Goal: Task Accomplishment & Management: Use online tool/utility

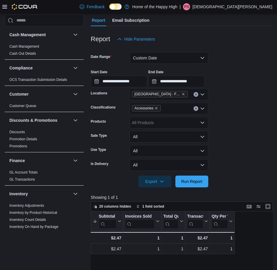
scroll to position [336, 0]
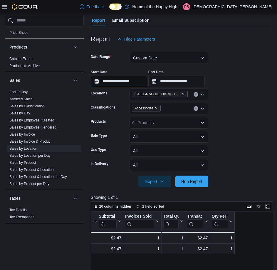
click at [143, 77] on input "**********" at bounding box center [119, 82] width 56 height 12
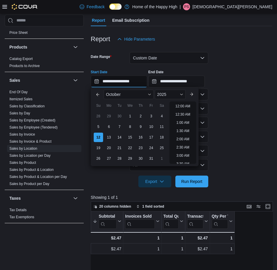
scroll to position [298, 0]
click at [176, 105] on li "6:00 PM" at bounding box center [183, 104] width 18 height 7
type input "**********"
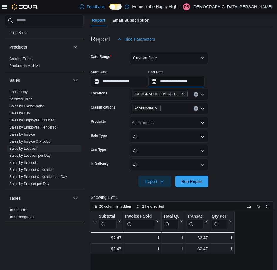
click at [205, 82] on input "**********" at bounding box center [176, 82] width 56 height 12
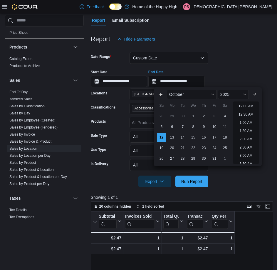
scroll to position [315, 0]
click at [242, 104] on li "7:00 PM" at bounding box center [246, 104] width 18 height 7
type input "**********"
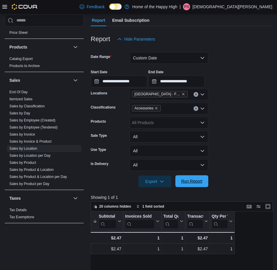
click at [202, 184] on span "Run Report" at bounding box center [192, 181] width 26 height 12
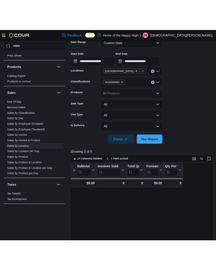
scroll to position [59, 0]
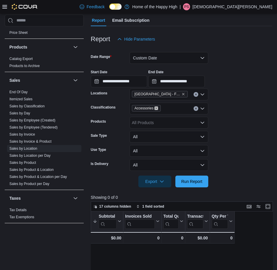
click at [155, 110] on icon "Remove Accessories from selection in this group" at bounding box center [157, 108] width 4 height 4
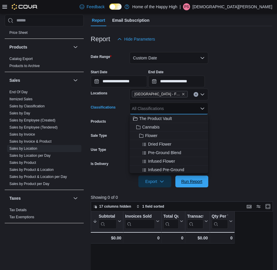
click at [184, 185] on span "Run Report" at bounding box center [192, 181] width 26 height 12
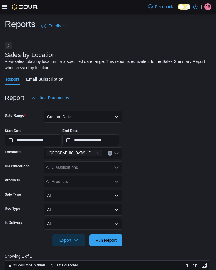
click at [207, 5] on span "PS" at bounding box center [207, 6] width 5 height 7
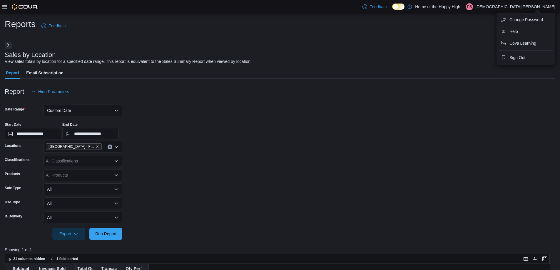
click at [6, 44] on button "Next" at bounding box center [8, 45] width 7 height 7
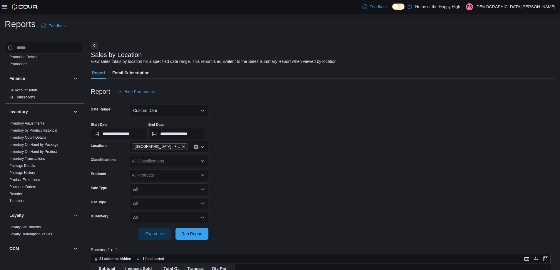
scroll to position [88, 0]
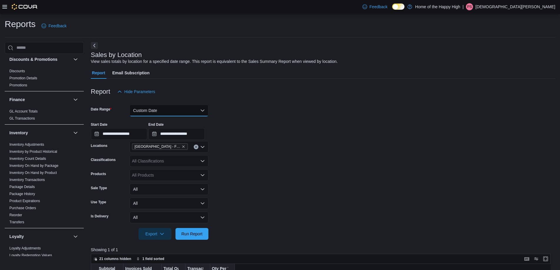
click at [159, 110] on button "Custom Date" at bounding box center [169, 111] width 79 height 12
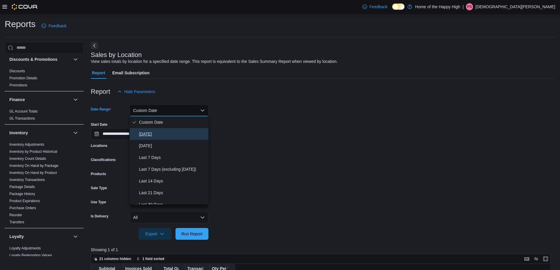
click at [155, 133] on span "[DATE]" at bounding box center [172, 134] width 67 height 7
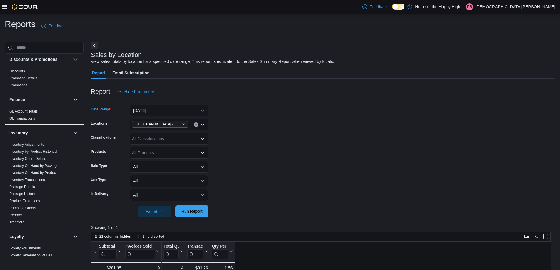
click at [206, 207] on button "Run Report" at bounding box center [191, 211] width 33 height 12
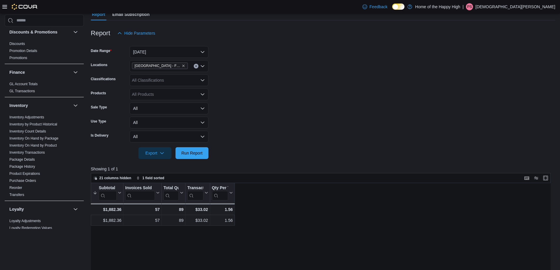
scroll to position [59, 0]
drag, startPoint x: 556, startPoint y: 0, endPoint x: 379, endPoint y: 151, distance: 232.9
click at [277, 151] on form "Date Range [DATE] Locations [GEOGRAPHIC_DATA] - Fire & Flower Classifications A…" at bounding box center [323, 99] width 464 height 120
drag, startPoint x: 104, startPoint y: 220, endPoint x: 121, endPoint y: 220, distance: 17.3
click at [121, 220] on div "$1,882.36 - Subtotal, column 1, row 1" at bounding box center [107, 220] width 33 height 11
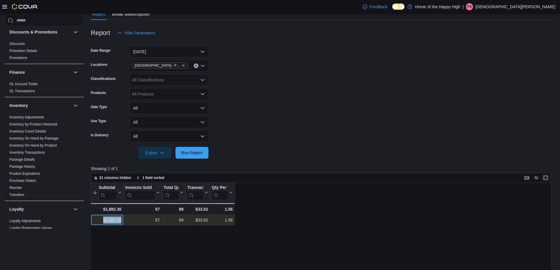
click at [118, 220] on div "$1,882.36" at bounding box center [107, 220] width 29 height 7
drag, startPoint x: 222, startPoint y: 221, endPoint x: 233, endPoint y: 224, distance: 11.6
click at [233, 224] on div "1.56 - Qty Per Transaction, column 5, row 1" at bounding box center [222, 220] width 25 height 11
copy div "1.56"
click at [182, 66] on icon "Remove Saskatoon - City Park - Fire & Flower from selection in this group" at bounding box center [184, 66] width 4 height 4
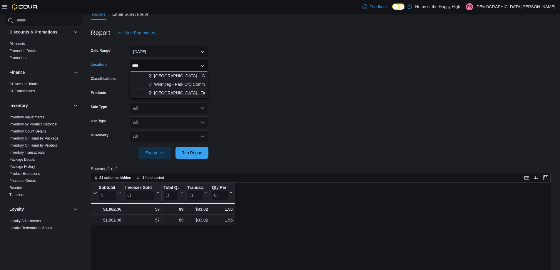
type input "****"
click at [176, 92] on span "[GEOGRAPHIC_DATA] - Fire & Flower" at bounding box center [189, 93] width 71 height 6
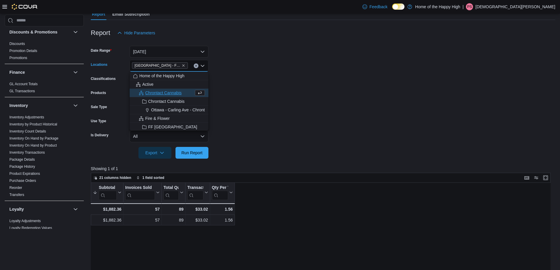
click at [234, 91] on form "Date Range [DATE] Locations [GEOGRAPHIC_DATA] - Fire & Flower Combo box. Select…" at bounding box center [323, 99] width 464 height 120
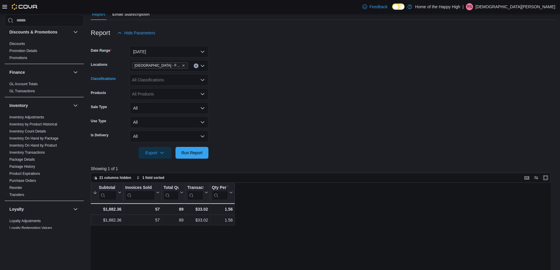
click at [186, 81] on div "All Classifications" at bounding box center [169, 80] width 79 height 12
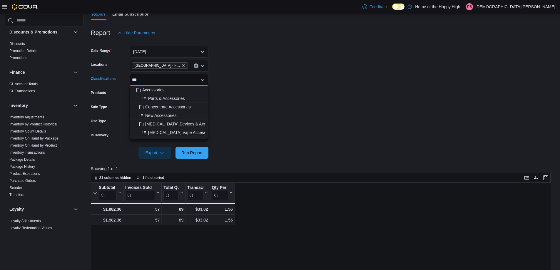
type input "***"
click at [162, 90] on span "Accessories" at bounding box center [153, 90] width 22 height 6
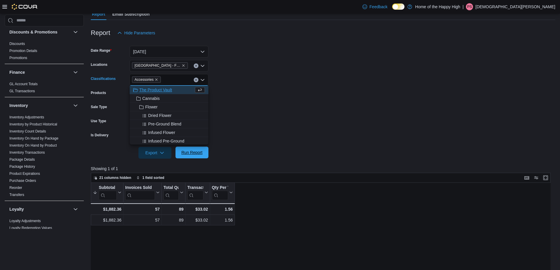
click at [192, 153] on span "Run Report" at bounding box center [191, 153] width 21 height 6
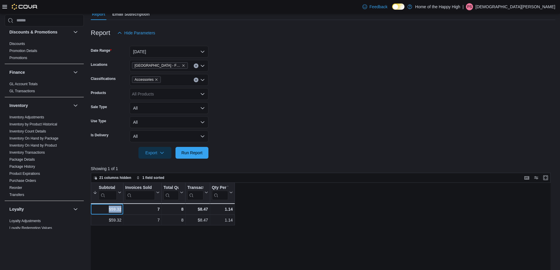
drag, startPoint x: 123, startPoint y: 209, endPoint x: 108, endPoint y: 210, distance: 15.1
click at [108, 210] on div "$59.32 - Subtotal, column 1, row 2" at bounding box center [107, 208] width 33 height 11
copy div "$59.32"
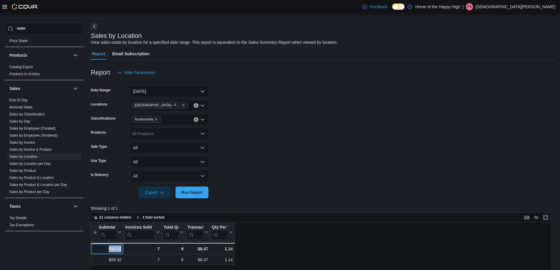
scroll to position [29, 0]
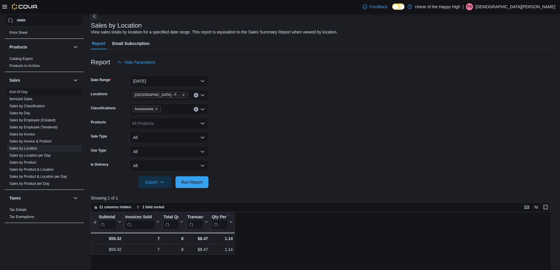
click at [28, 93] on span "End Of Day" at bounding box center [44, 91] width 74 height 7
click at [24, 92] on link "End Of Day" at bounding box center [18, 92] width 18 height 4
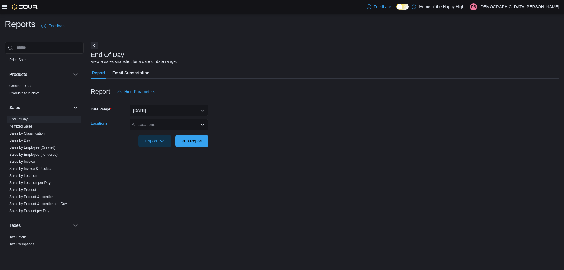
click at [177, 127] on div "All Locations" at bounding box center [169, 125] width 79 height 12
type input "****"
click at [179, 149] on span "[GEOGRAPHIC_DATA] - Fire & Flower" at bounding box center [189, 152] width 71 height 6
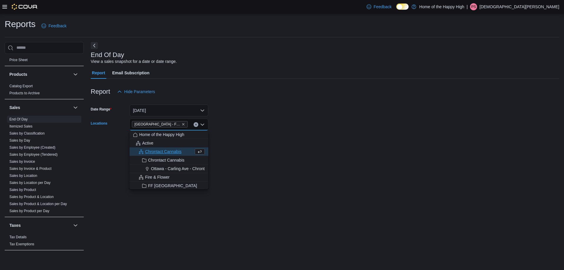
click at [264, 155] on div "End Of Day View a sales snapshot for a date or date range. Report Email Subscri…" at bounding box center [325, 149] width 469 height 214
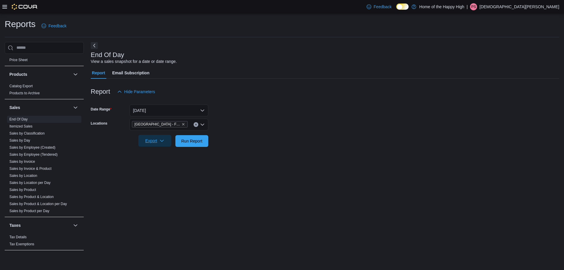
click at [164, 141] on icon "button" at bounding box center [162, 140] width 5 height 5
click at [161, 166] on span "Export to Pdf" at bounding box center [156, 164] width 26 height 5
